Goal: Task Accomplishment & Management: Use online tool/utility

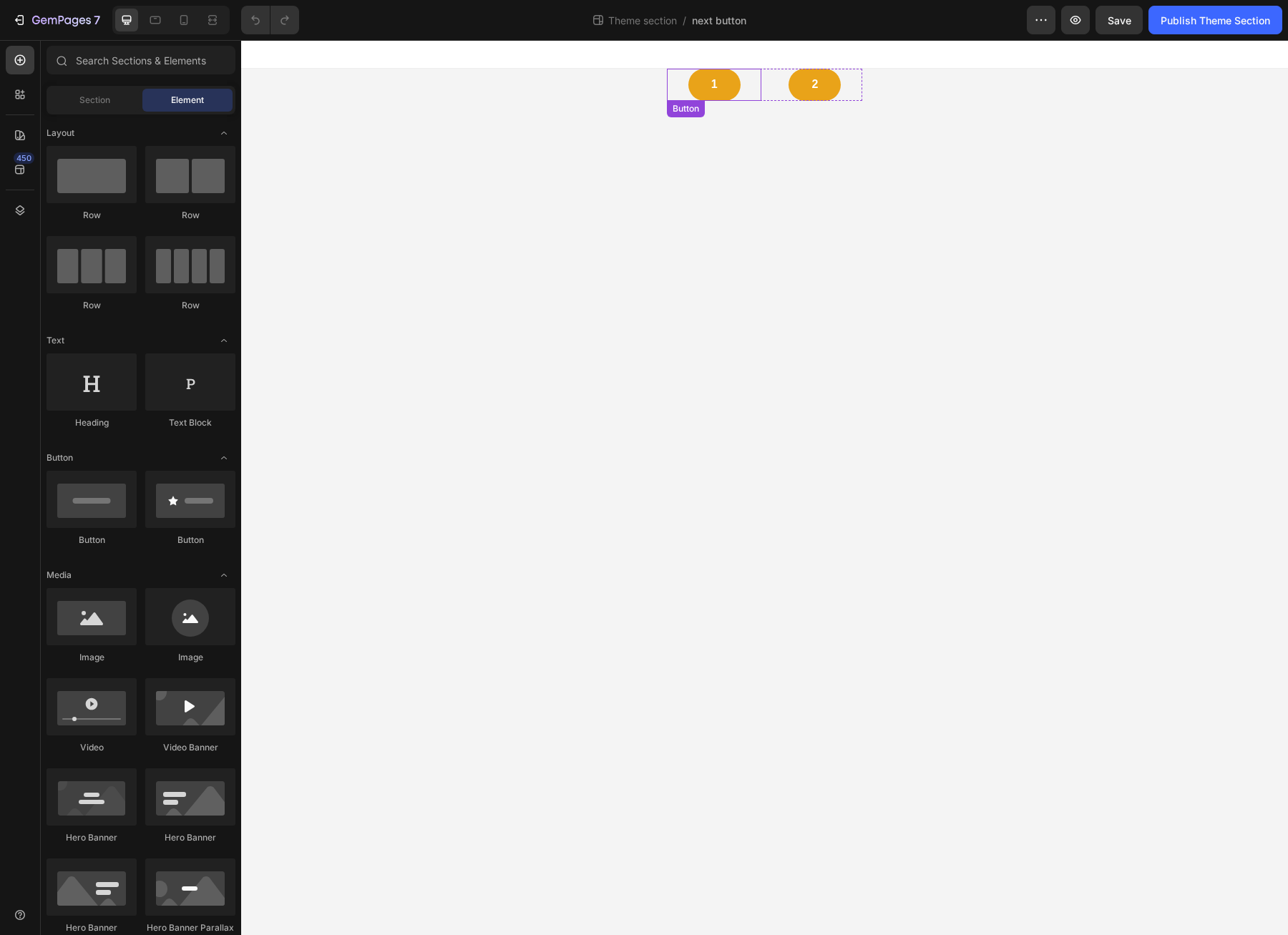
click at [747, 82] on div "1 Button" at bounding box center [714, 84] width 95 height 32
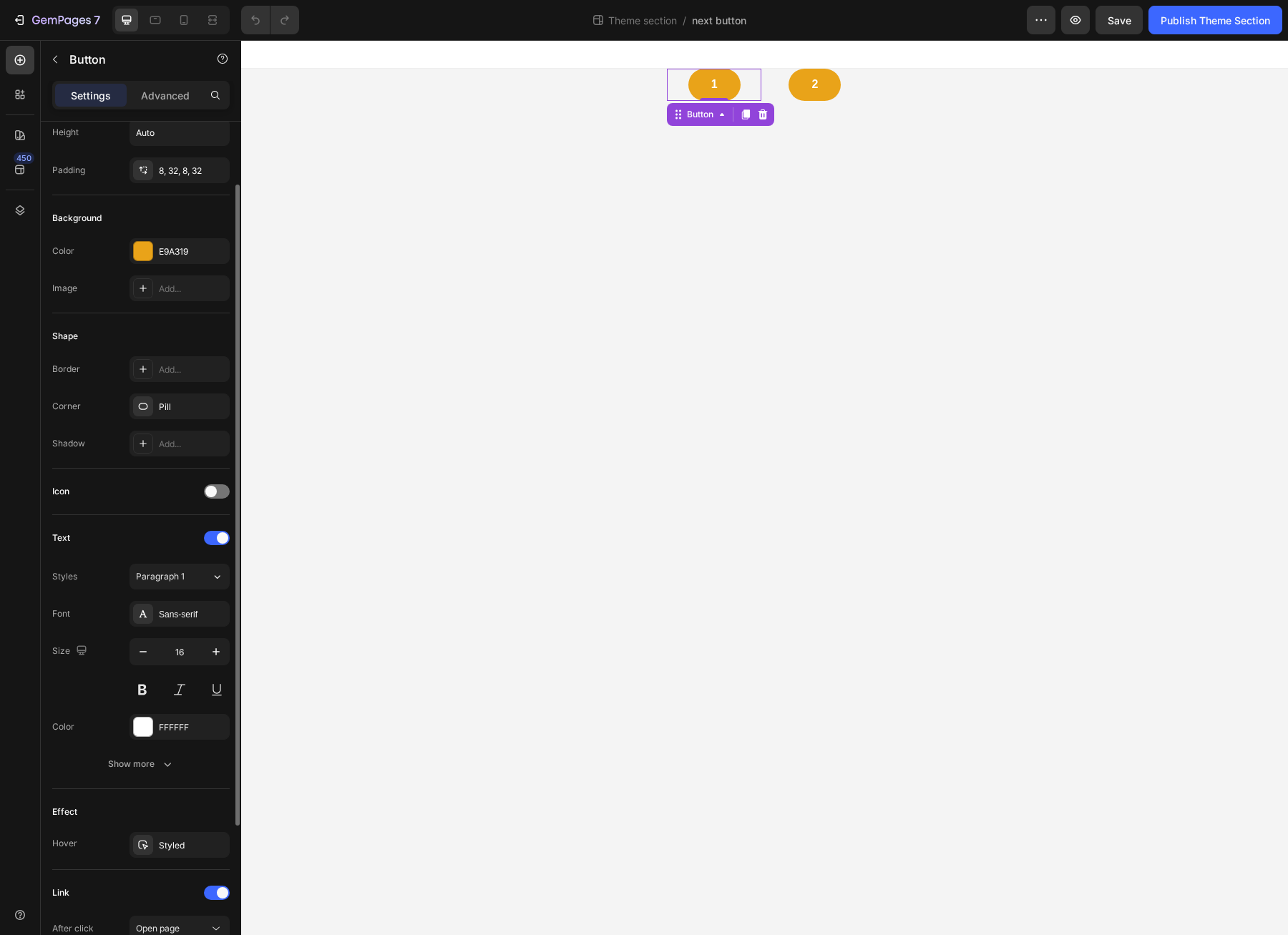
scroll to position [145, 0]
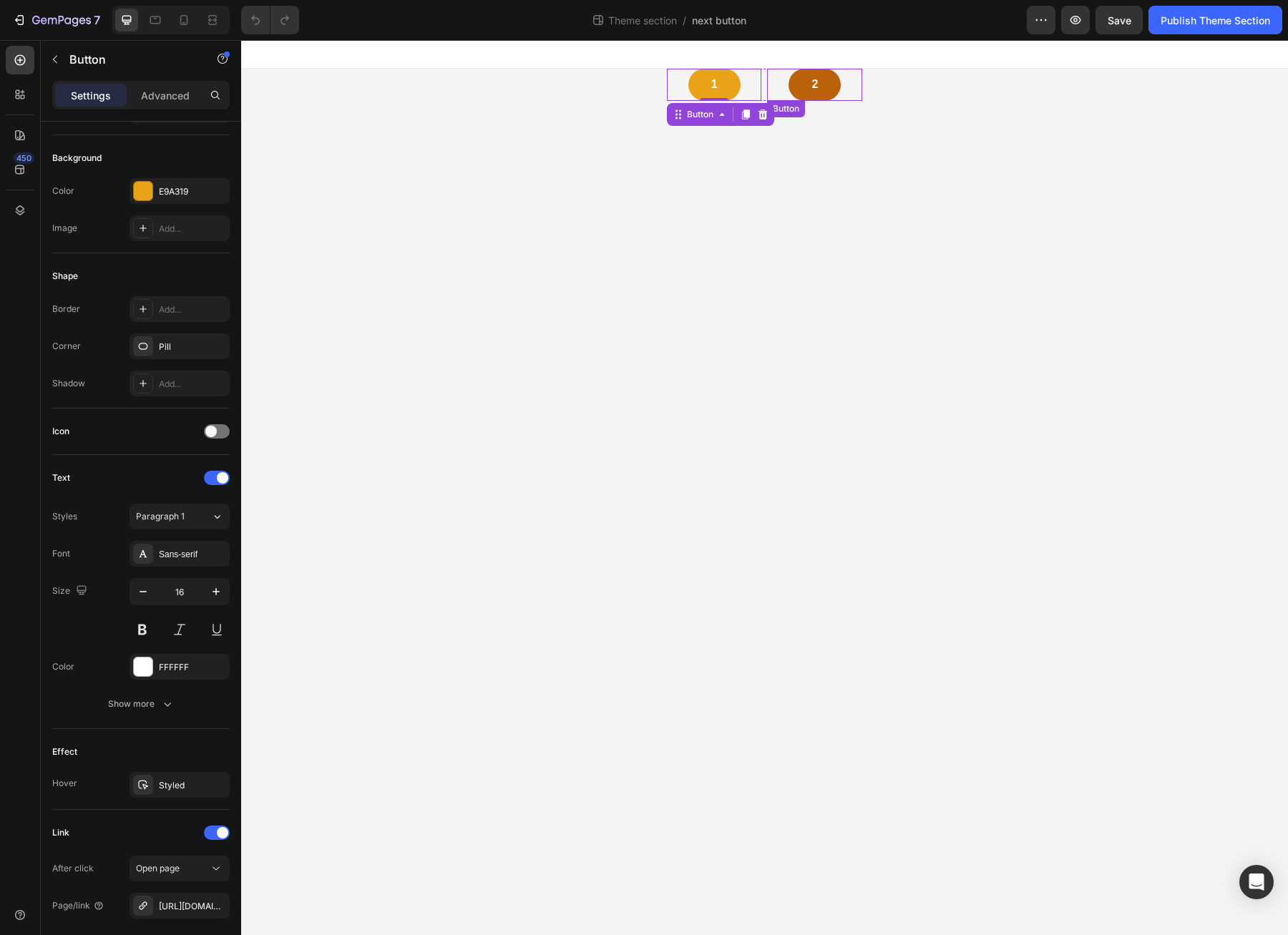
click at [810, 75] on link "2" at bounding box center [814, 84] width 52 height 32
click at [723, 93] on link "1" at bounding box center [714, 84] width 52 height 32
click at [808, 86] on link "2" at bounding box center [814, 84] width 52 height 32
click at [730, 94] on link "1" at bounding box center [714, 84] width 52 height 32
click at [12, 21] on icon "button" at bounding box center [19, 19] width 14 height 14
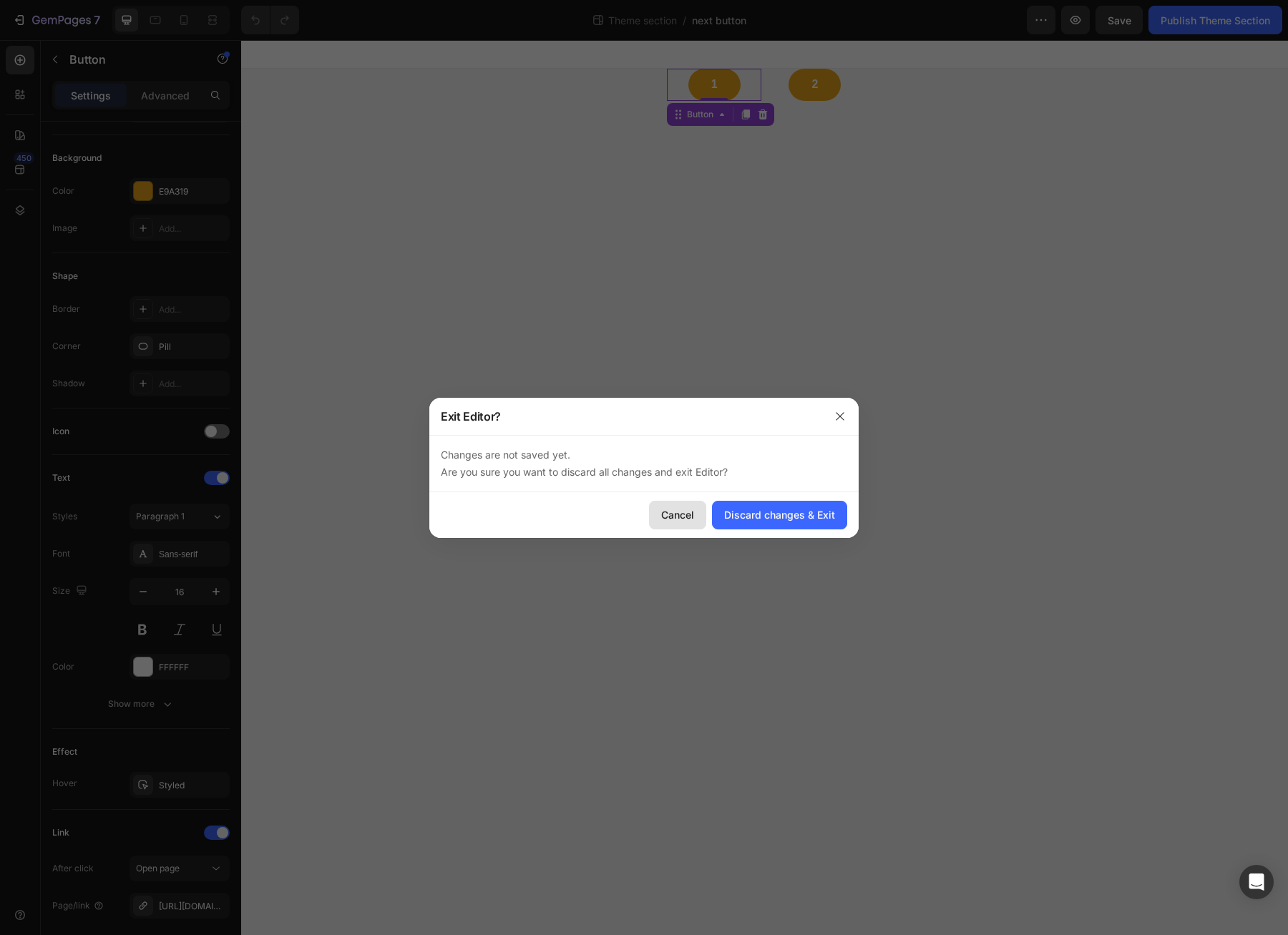
click at [688, 520] on div "Cancel" at bounding box center [677, 515] width 33 height 15
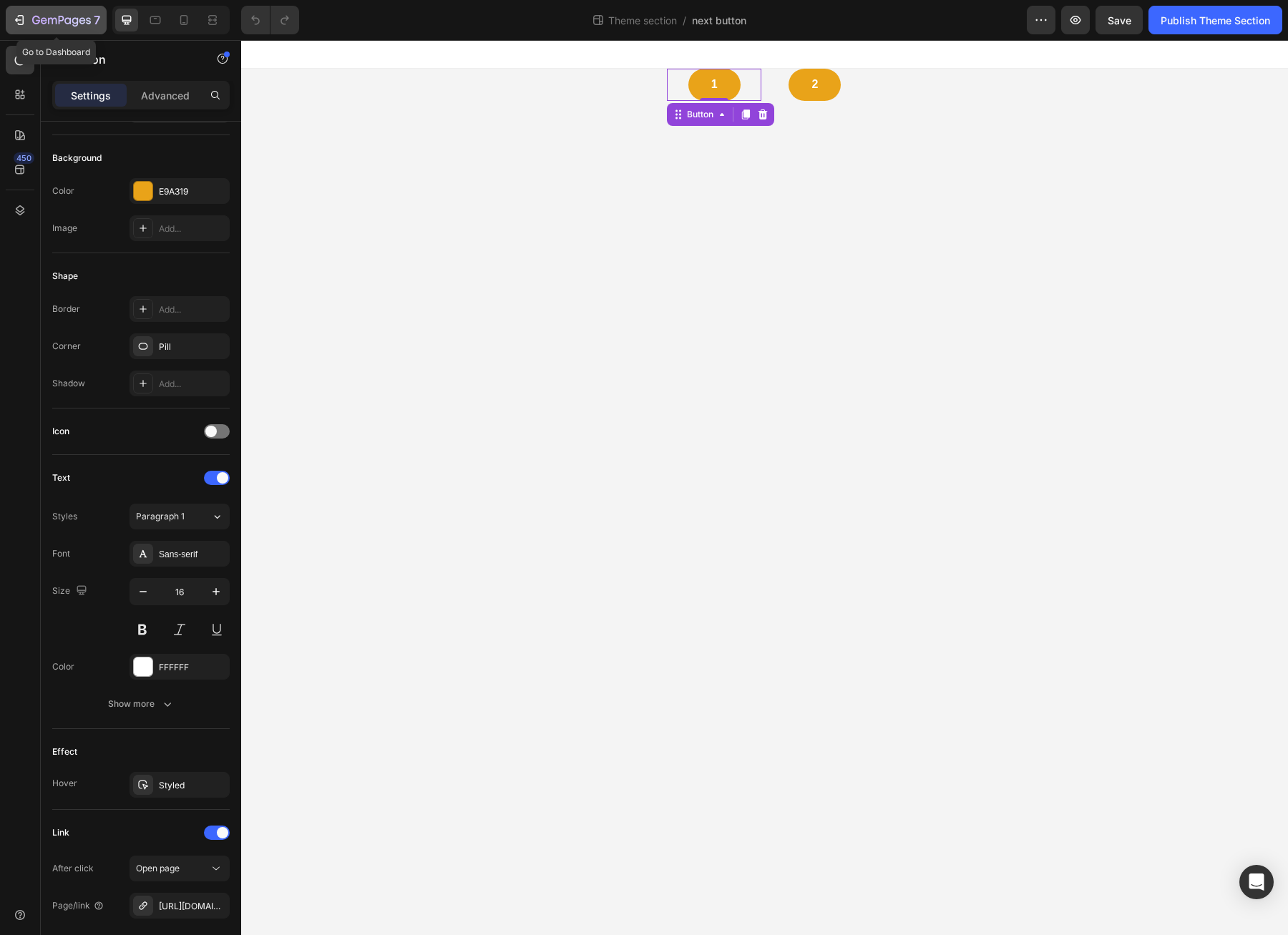
click at [48, 19] on icon "button" at bounding box center [52, 21] width 9 height 7
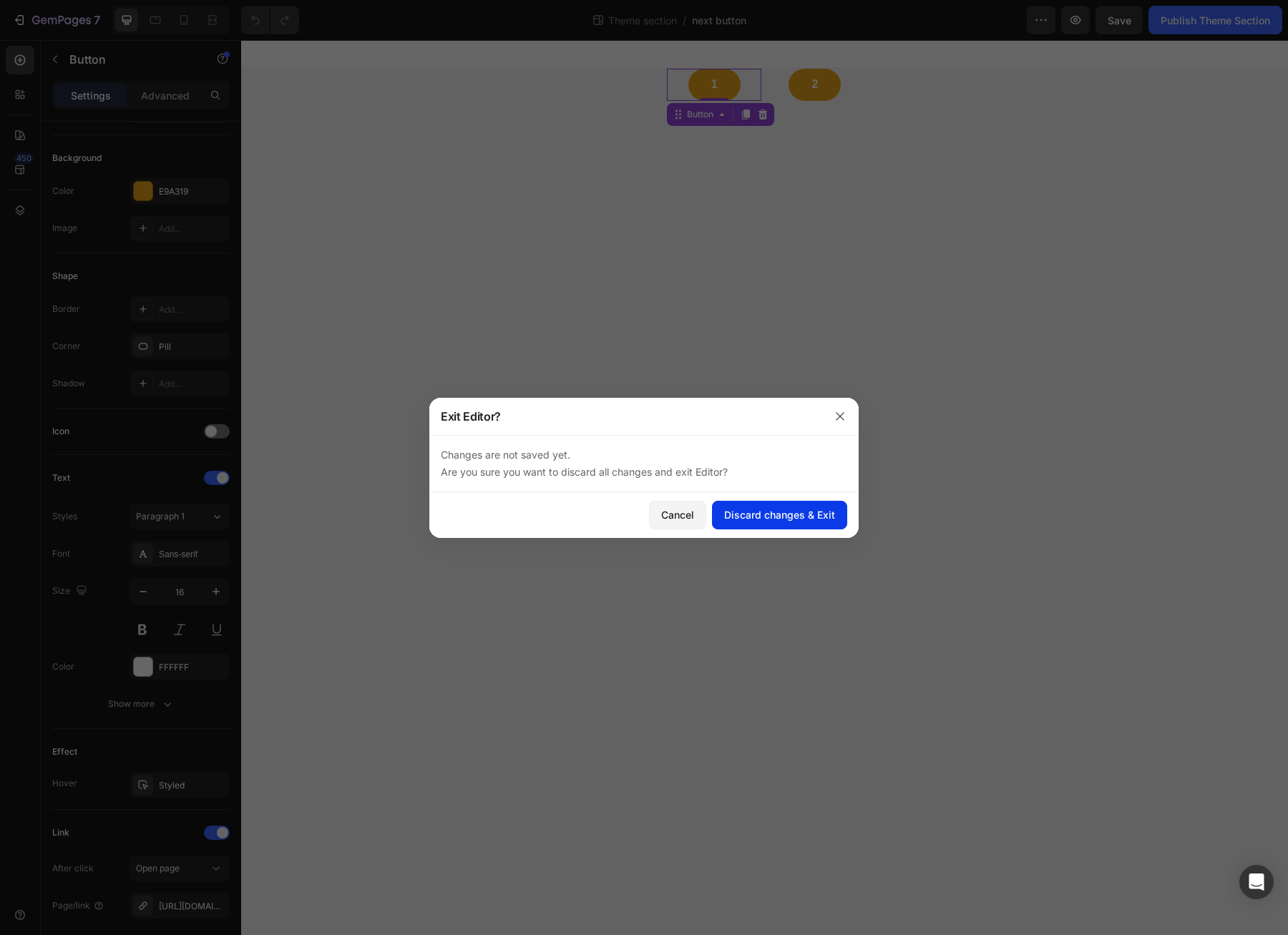
click at [804, 522] on button "Discard changes & Exit" at bounding box center [779, 515] width 135 height 28
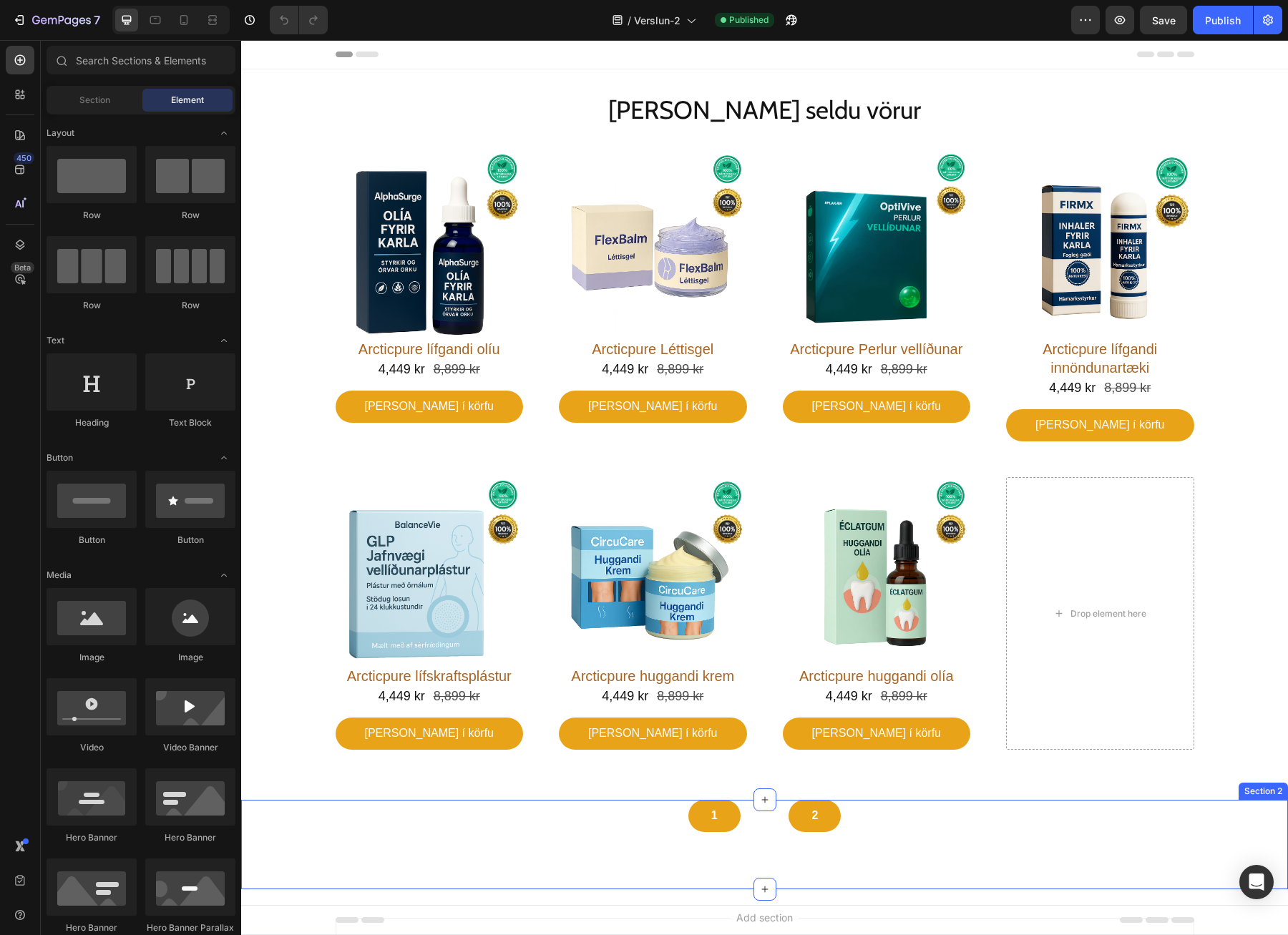
click at [604, 815] on div "1 Button 2 Button Row" at bounding box center [764, 816] width 978 height 32
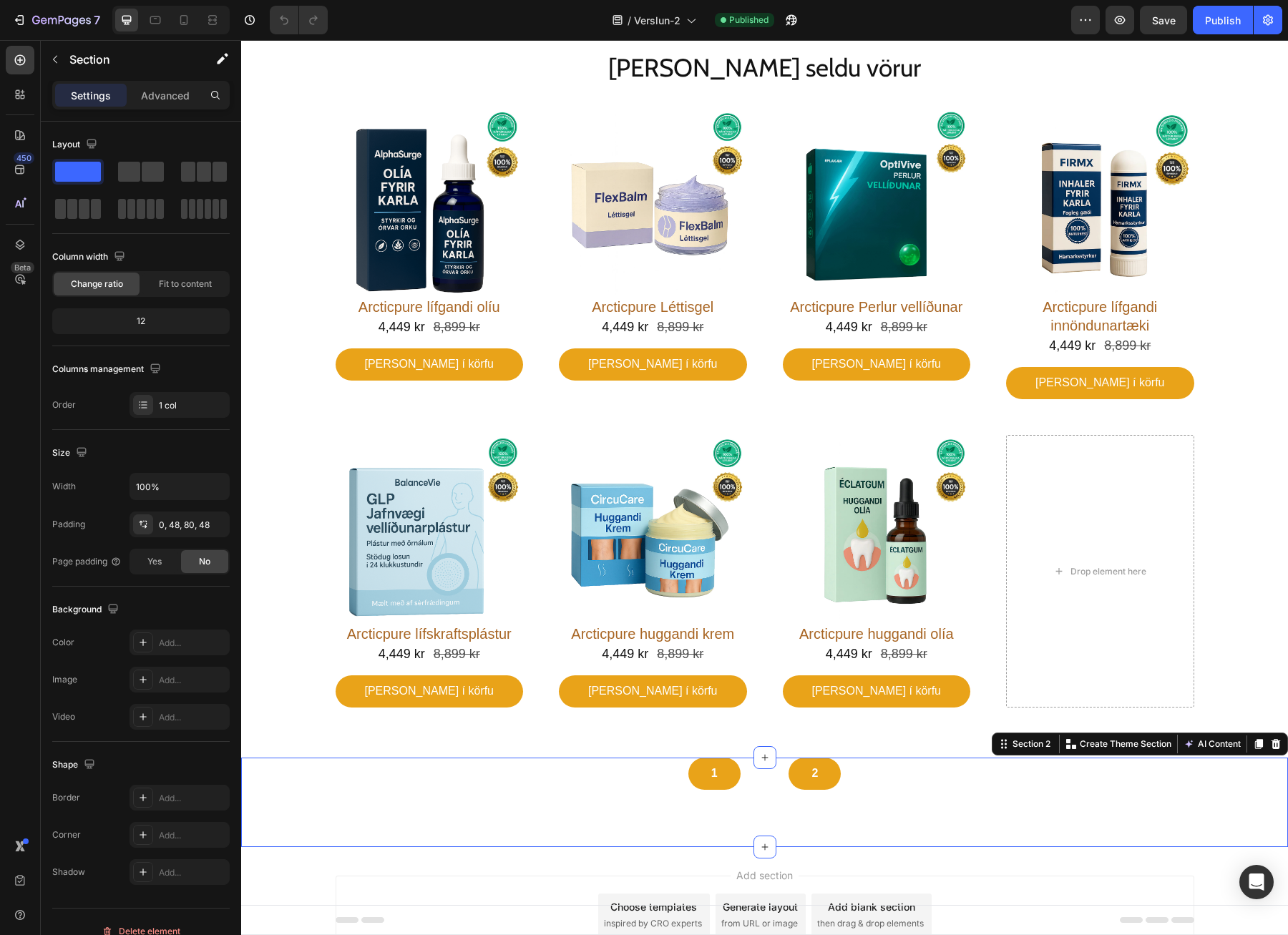
scroll to position [130, 0]
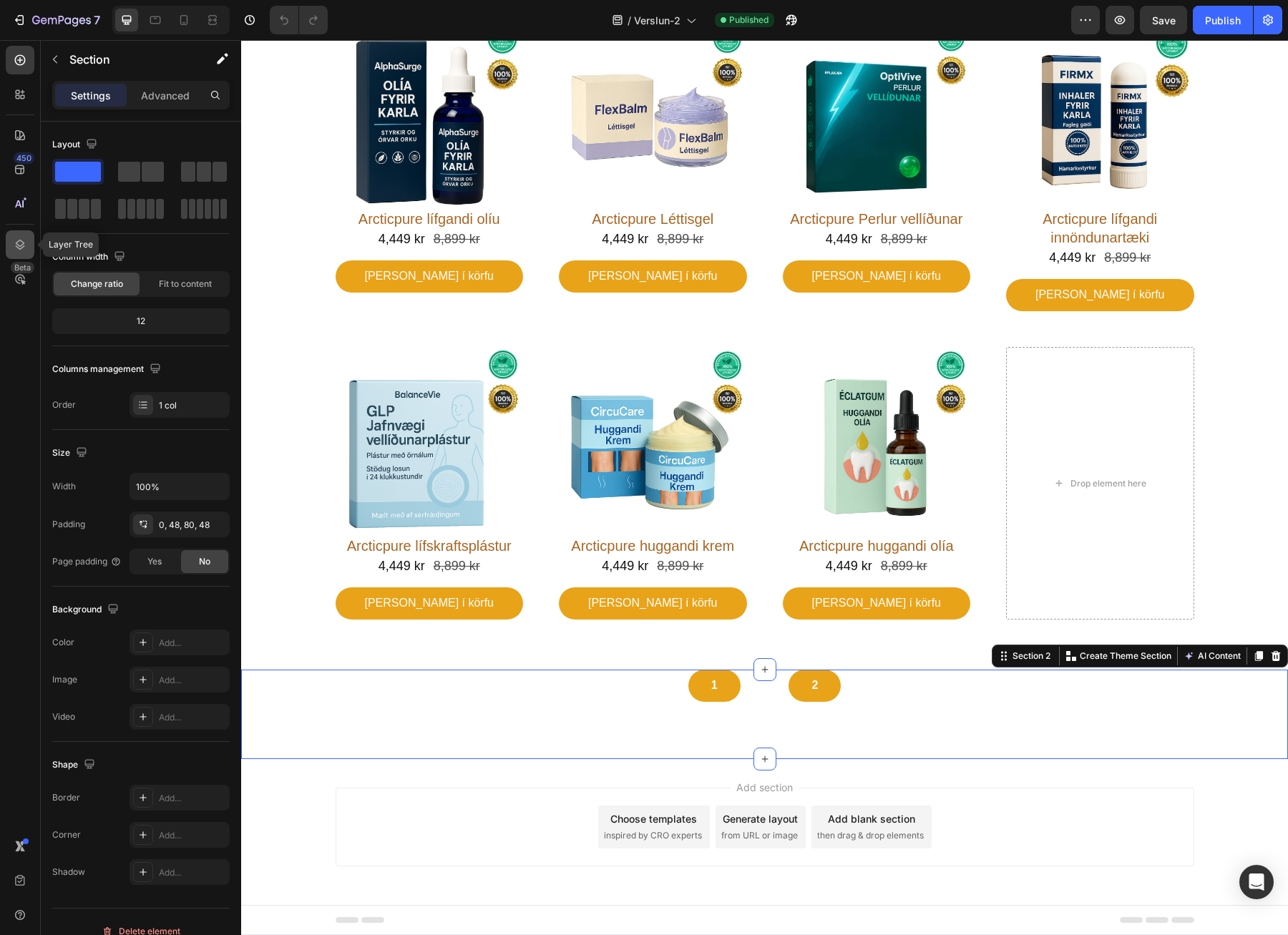
click at [25, 232] on div at bounding box center [20, 244] width 28 height 28
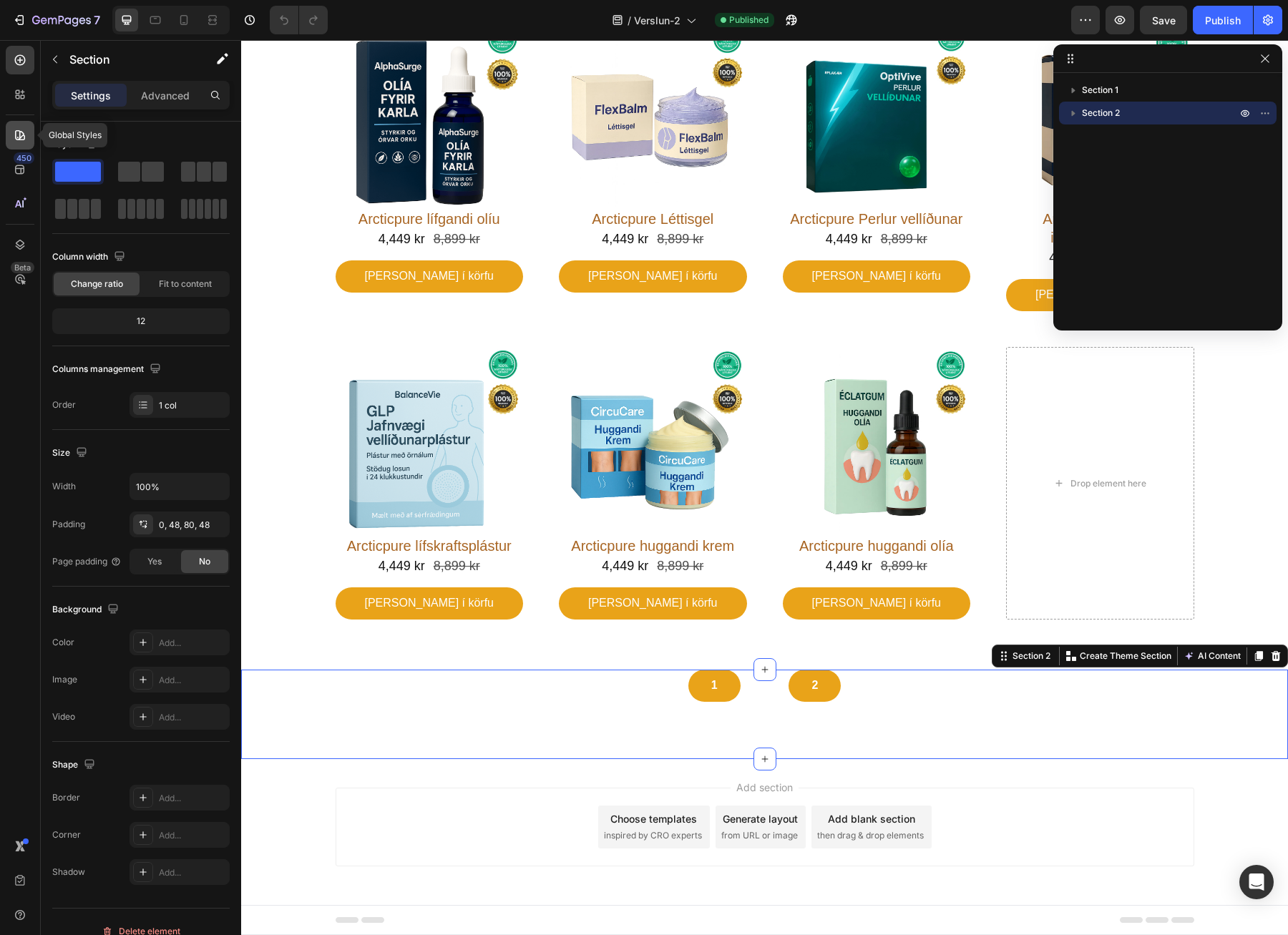
click at [13, 142] on icon at bounding box center [19, 135] width 14 height 14
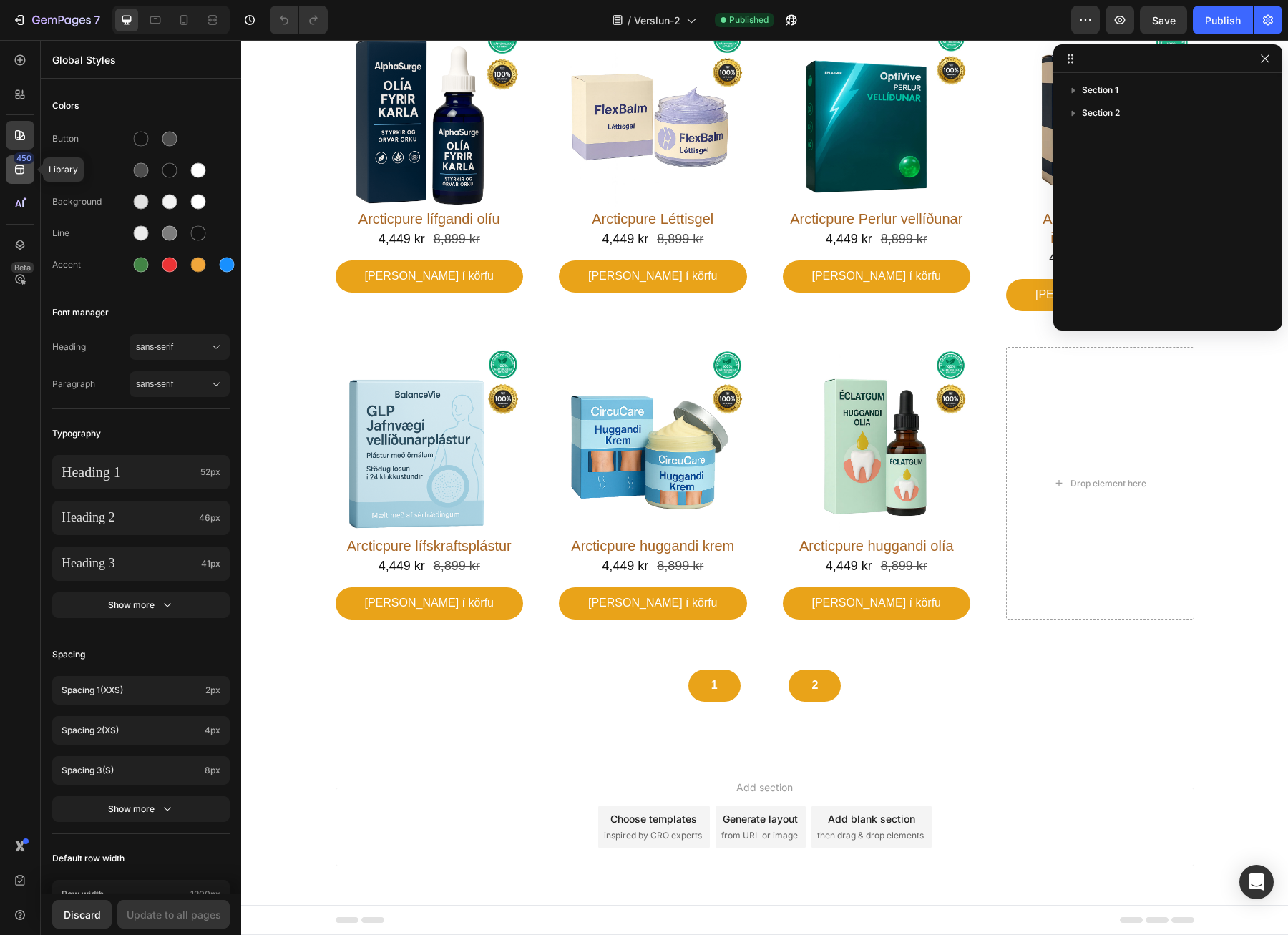
click at [19, 168] on icon at bounding box center [19, 170] width 9 height 9
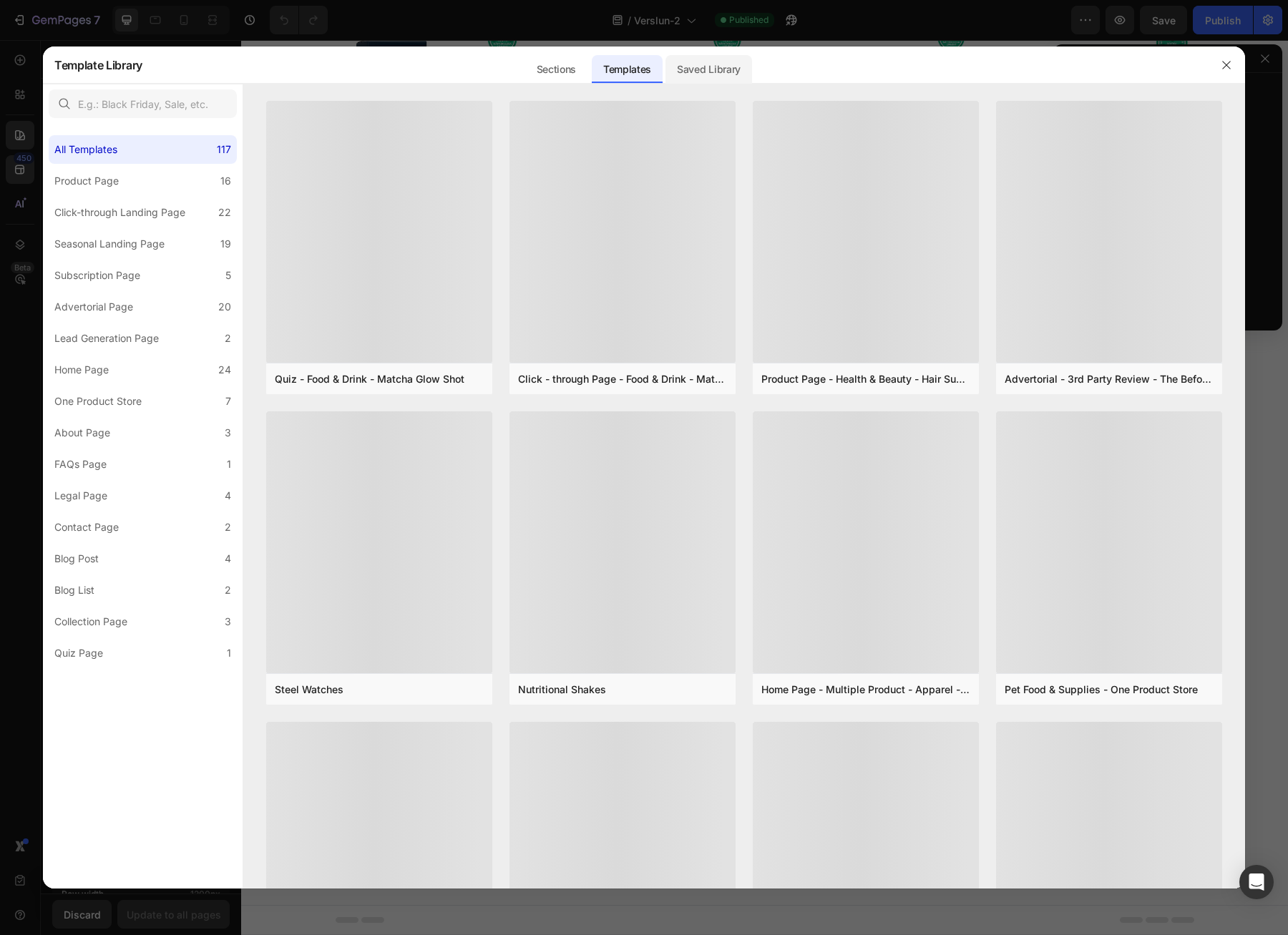
click at [739, 66] on div "Saved Library" at bounding box center [708, 69] width 86 height 28
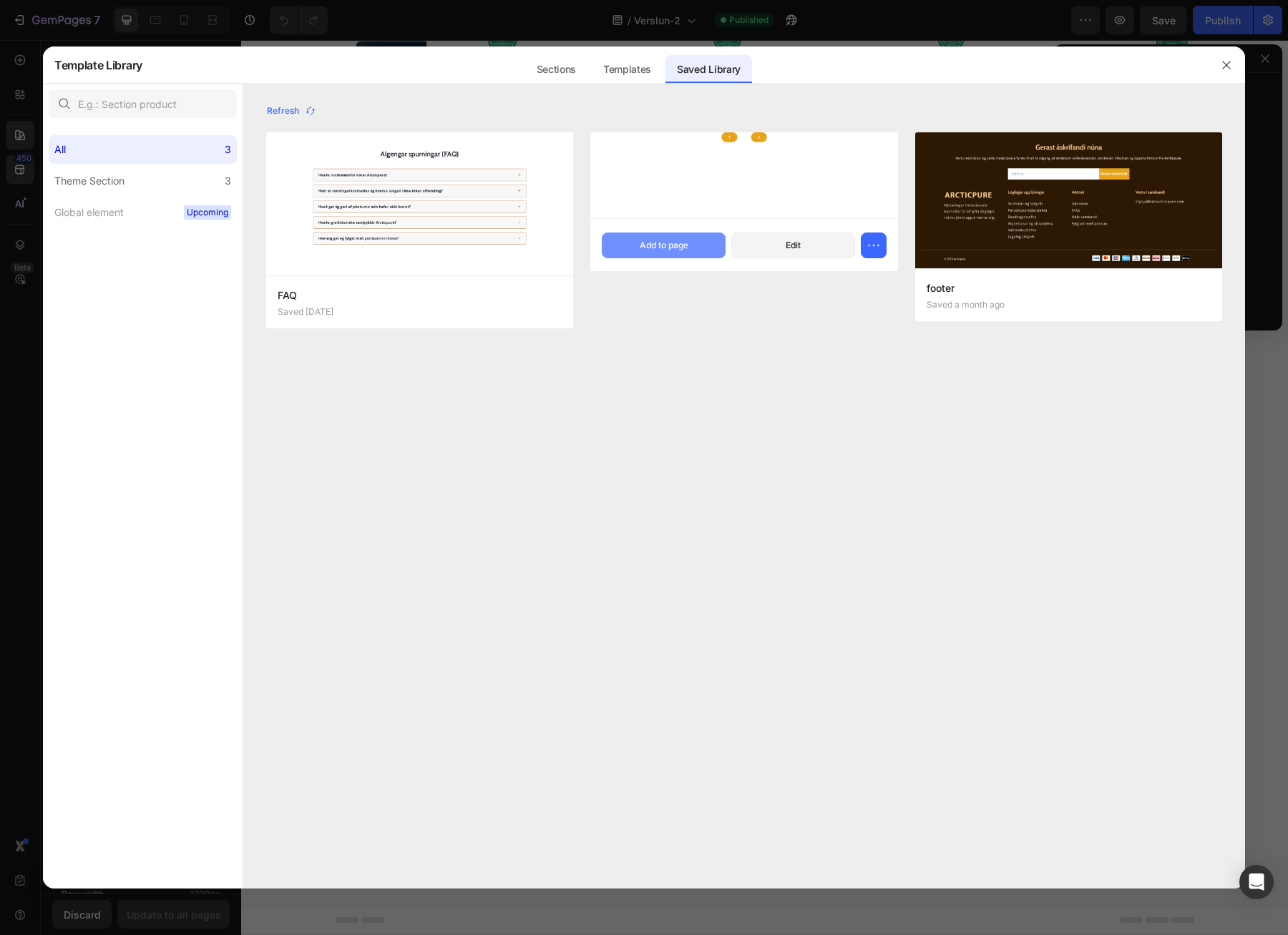
click at [687, 241] on div "Add to page" at bounding box center [664, 245] width 48 height 13
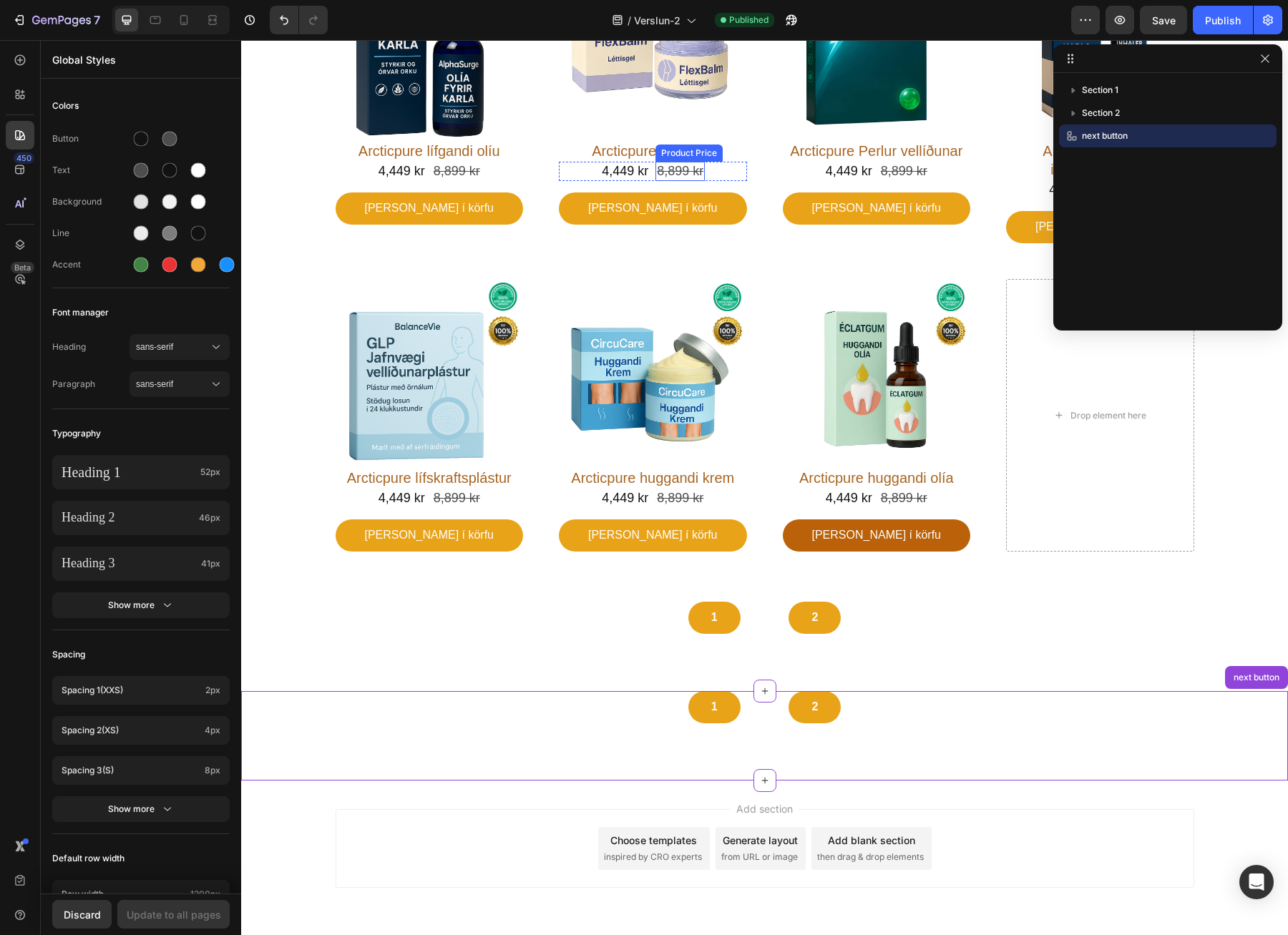
scroll to position [250, 0]
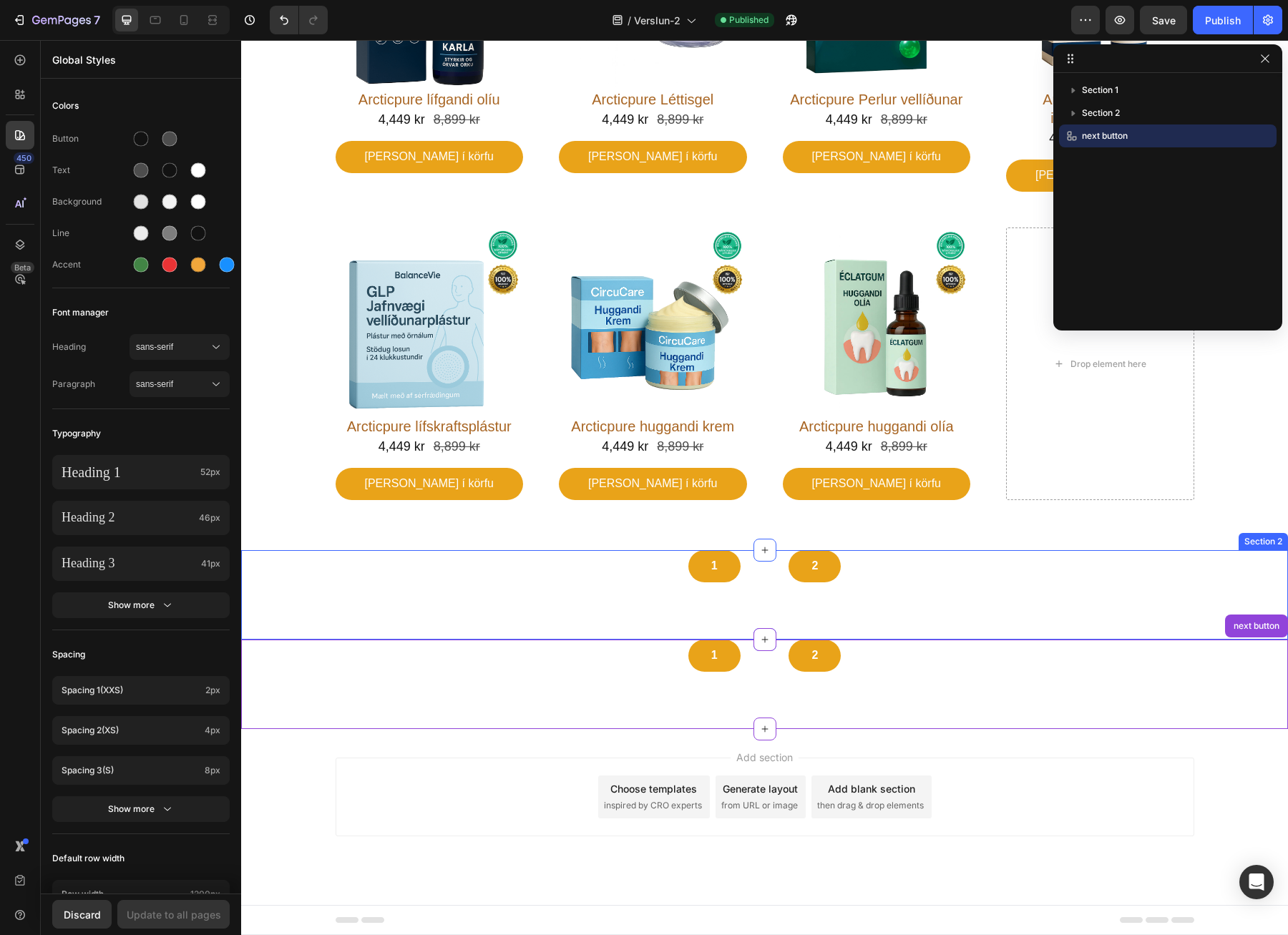
click at [878, 560] on div "1 Button 2 Button Row" at bounding box center [764, 565] width 978 height 32
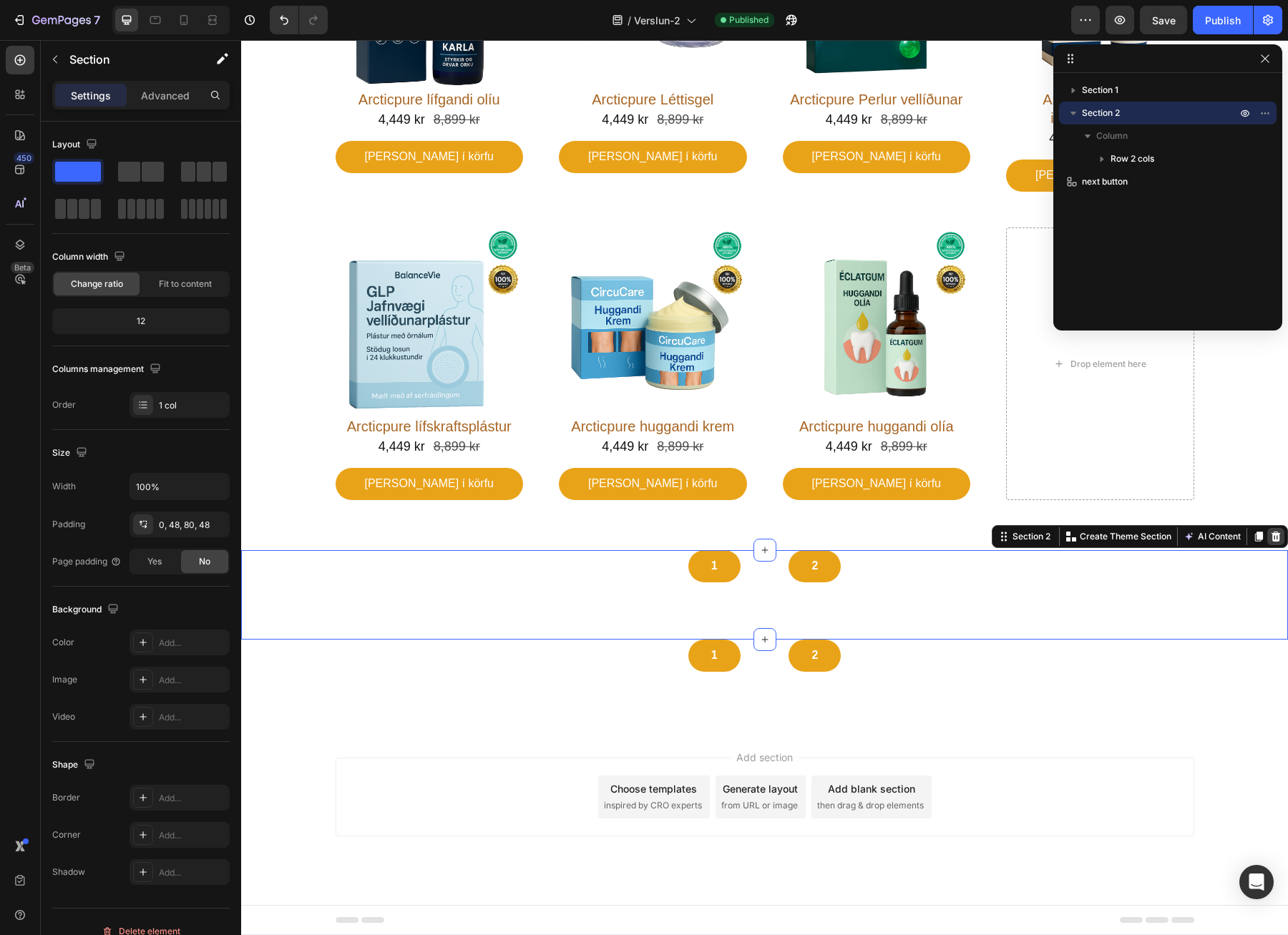
click at [1270, 540] on icon at bounding box center [1275, 536] width 11 height 11
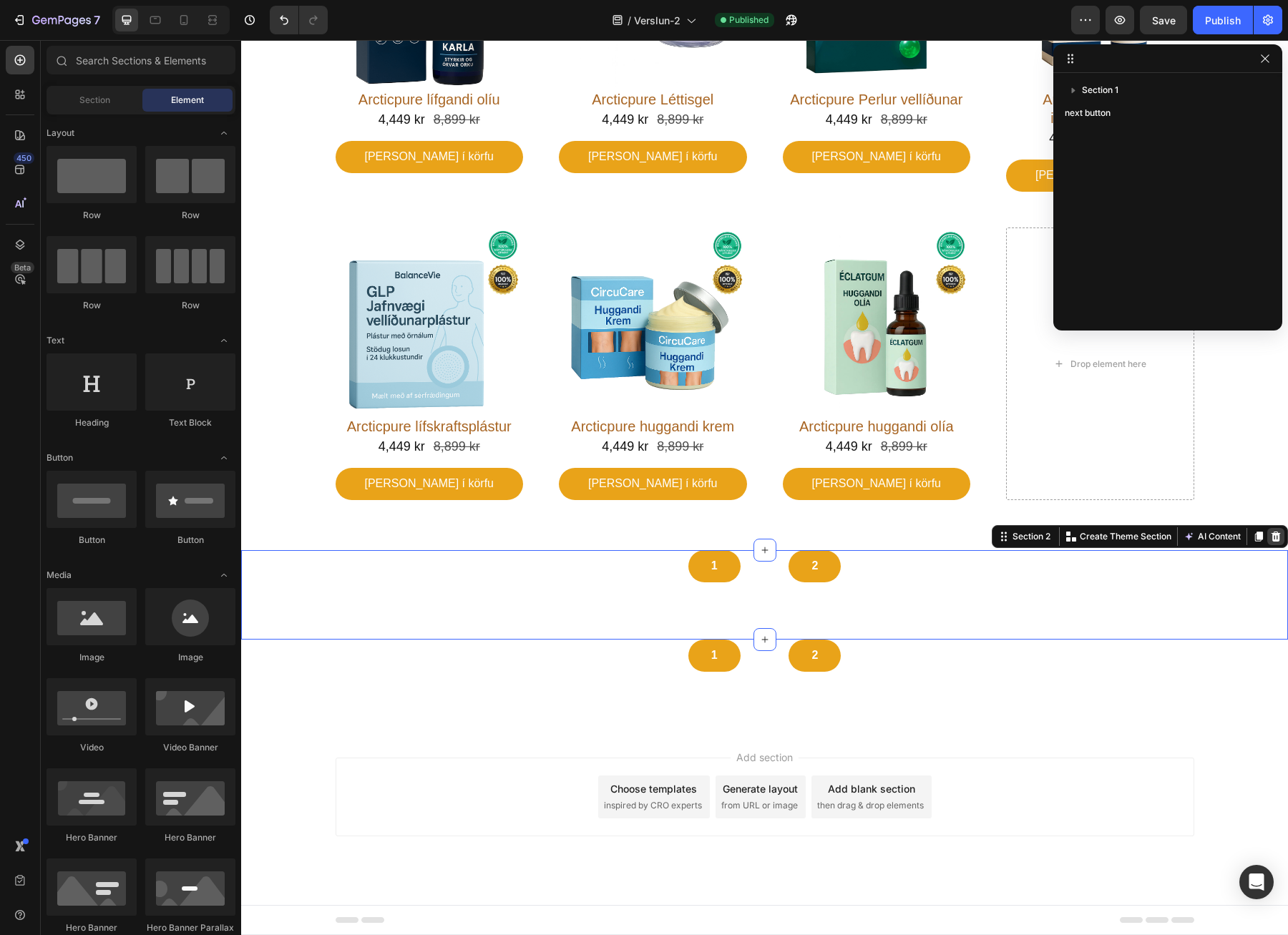
scroll to position [130, 0]
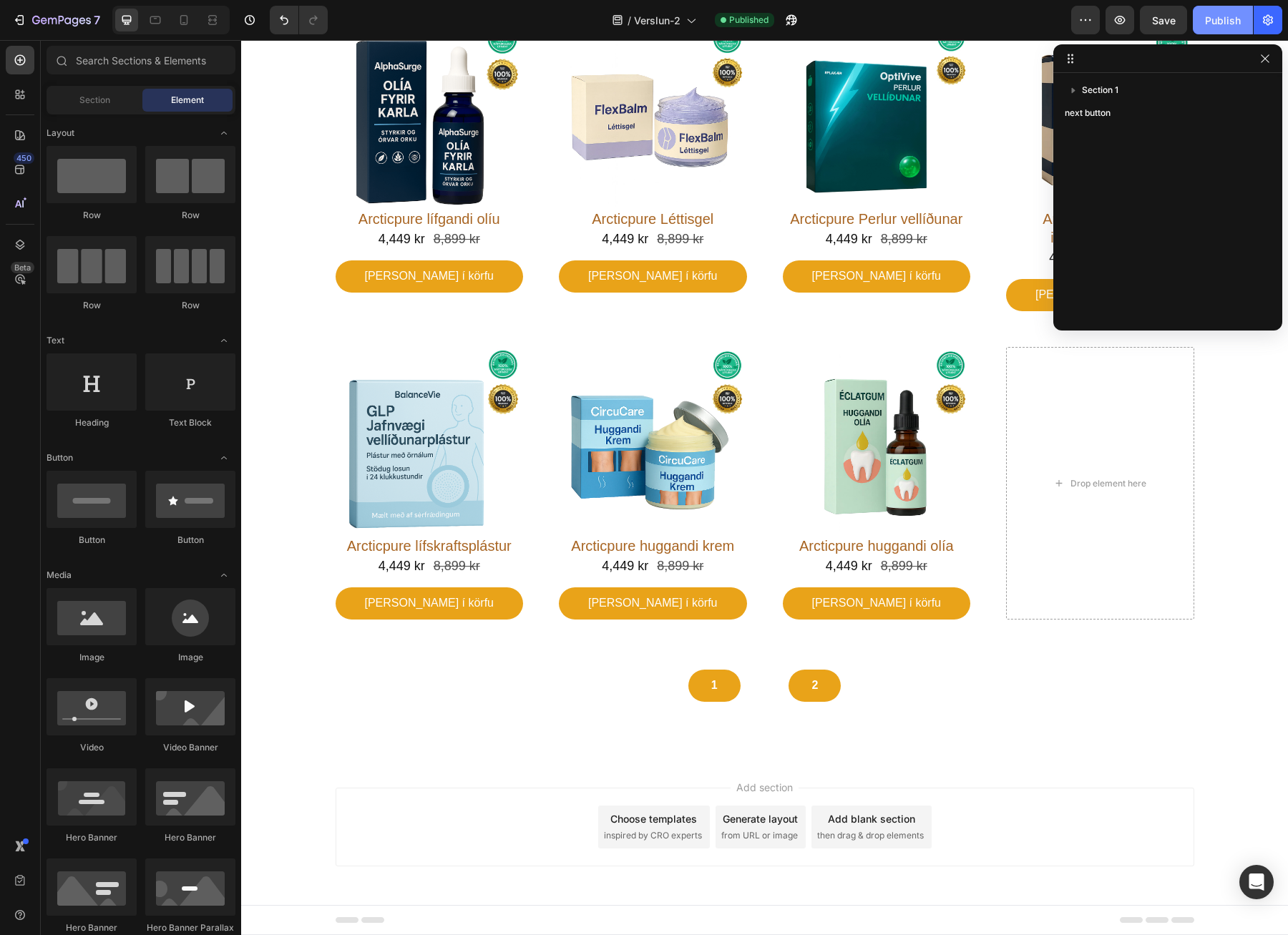
click at [1223, 18] on div "Publish" at bounding box center [1222, 20] width 36 height 15
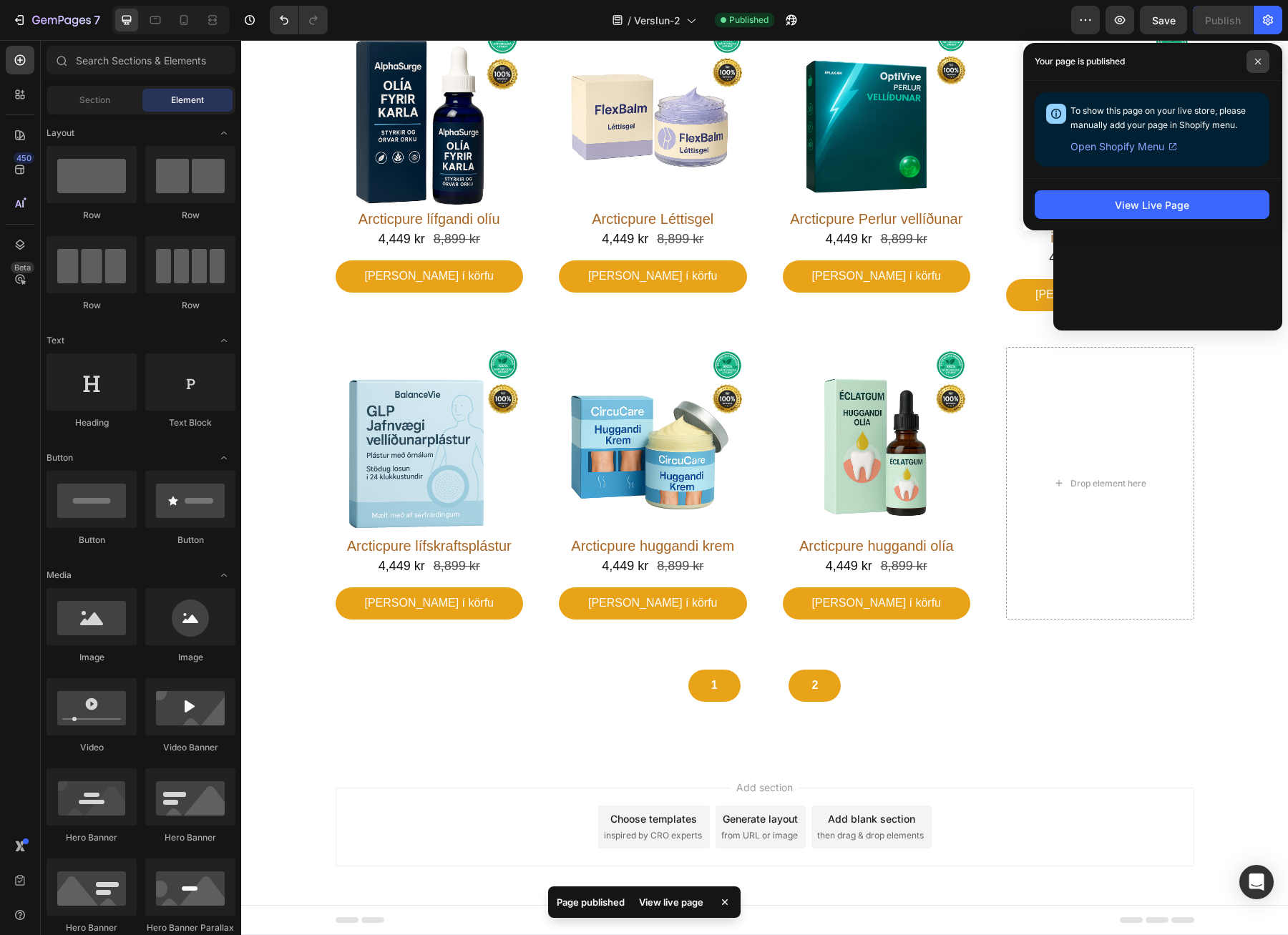
click at [1264, 59] on span at bounding box center [1257, 61] width 23 height 23
